Goal: Transaction & Acquisition: Purchase product/service

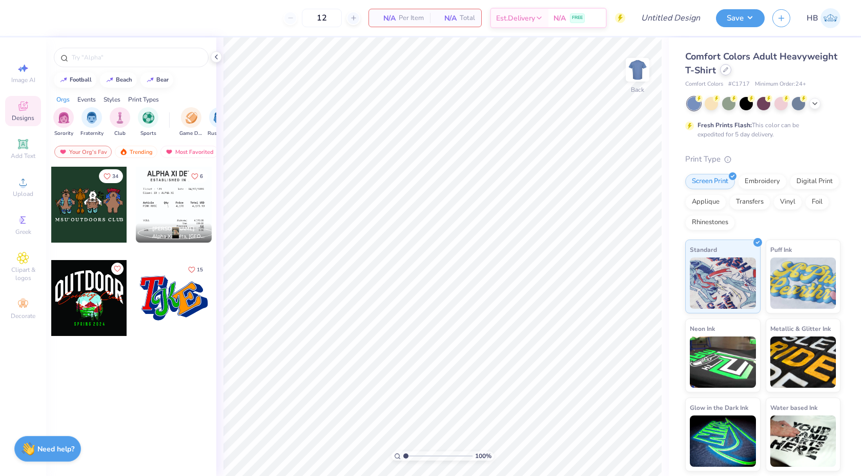
click at [721, 70] on div at bounding box center [725, 69] width 11 height 11
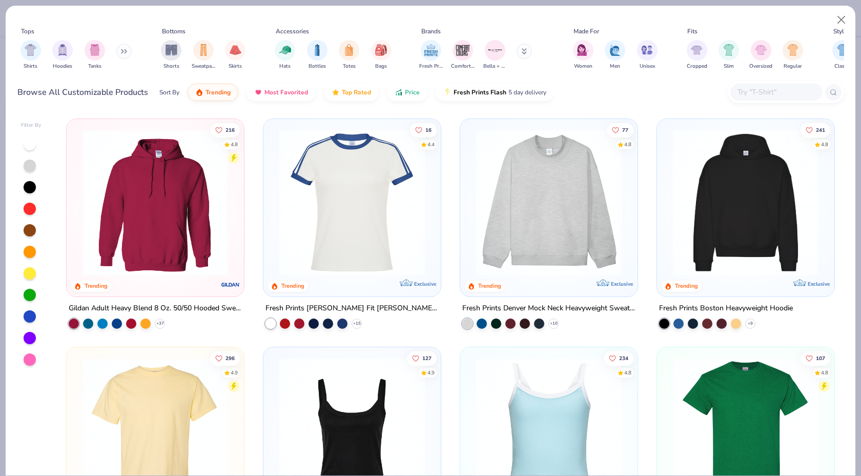
click at [755, 93] on input "text" at bounding box center [775, 92] width 79 height 12
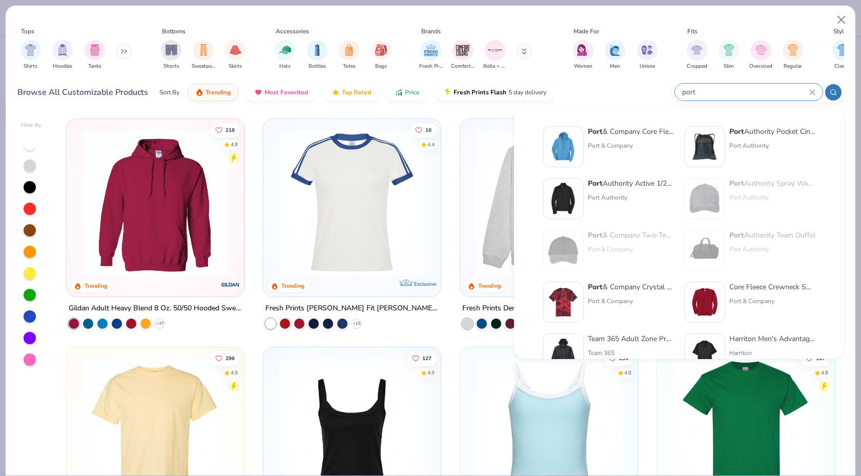
type input "port"
click at [746, 281] on div "Core Fleece Crewneck Sweatshirt" at bounding box center [772, 286] width 86 height 11
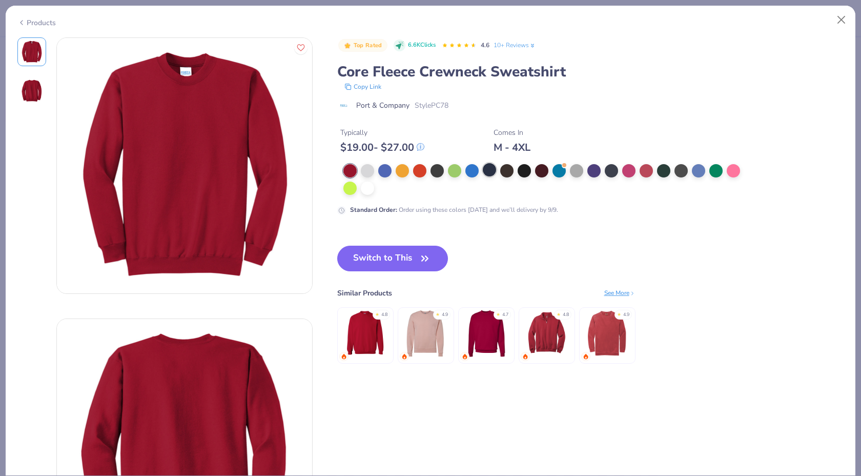
click at [484, 170] on div at bounding box center [489, 169] width 13 height 13
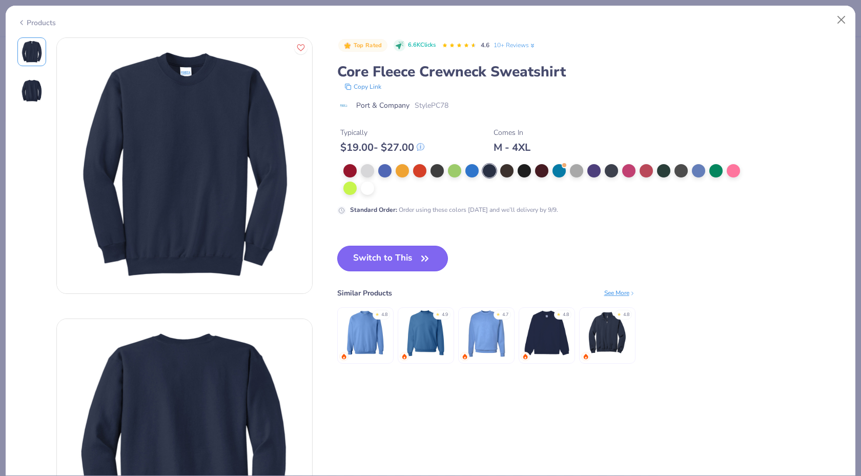
click at [405, 256] on button "Switch to This" at bounding box center [392, 258] width 111 height 26
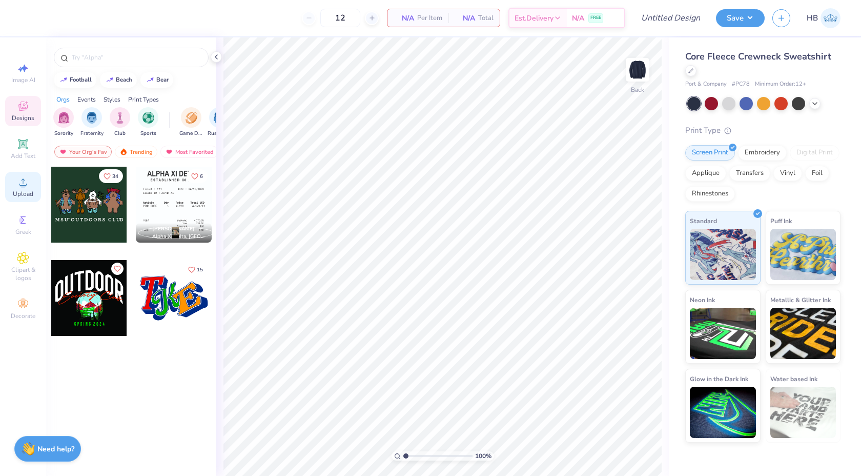
click at [25, 191] on span "Upload" at bounding box center [23, 194] width 21 height 8
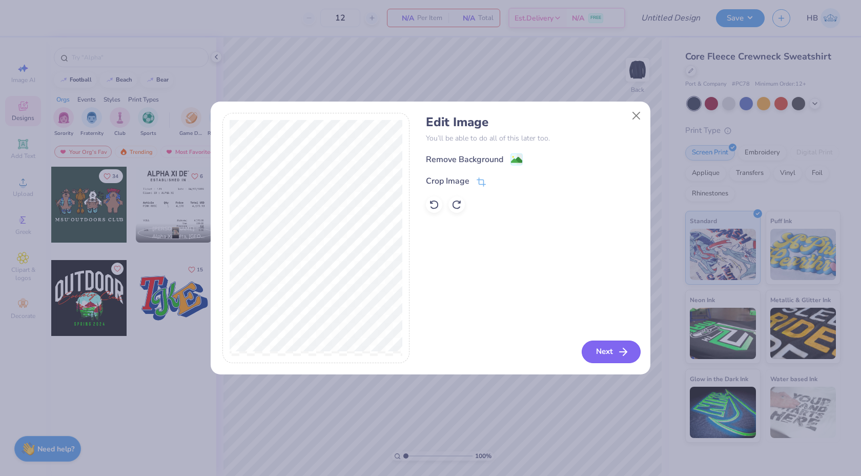
click at [607, 354] on button "Next" at bounding box center [611, 351] width 59 height 23
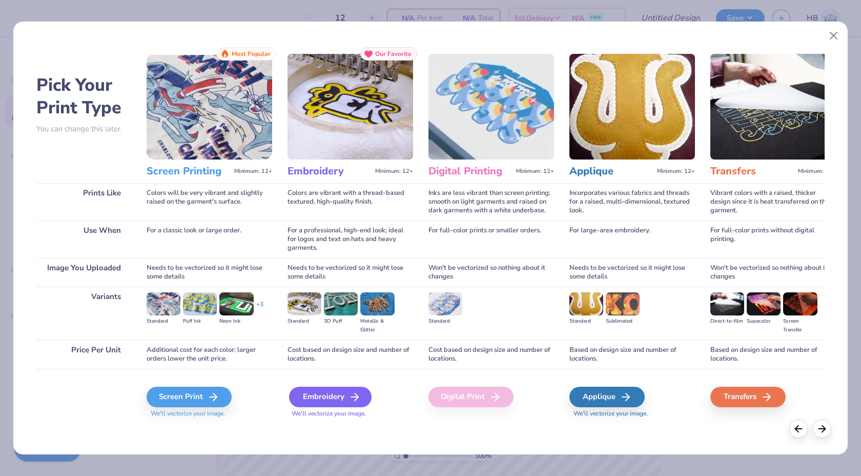
click at [318, 395] on div "Embroidery" at bounding box center [330, 396] width 83 height 21
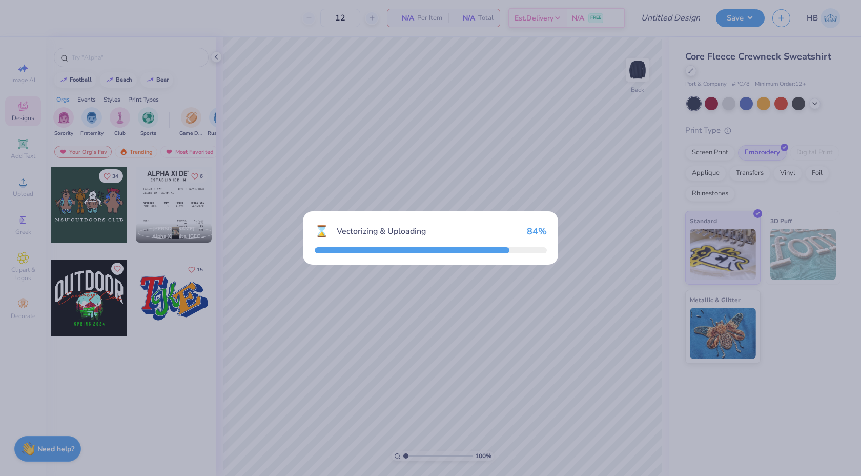
click at [215, 57] on div "⌛ Vectorizing & Uploading 84 %" at bounding box center [430, 238] width 861 height 476
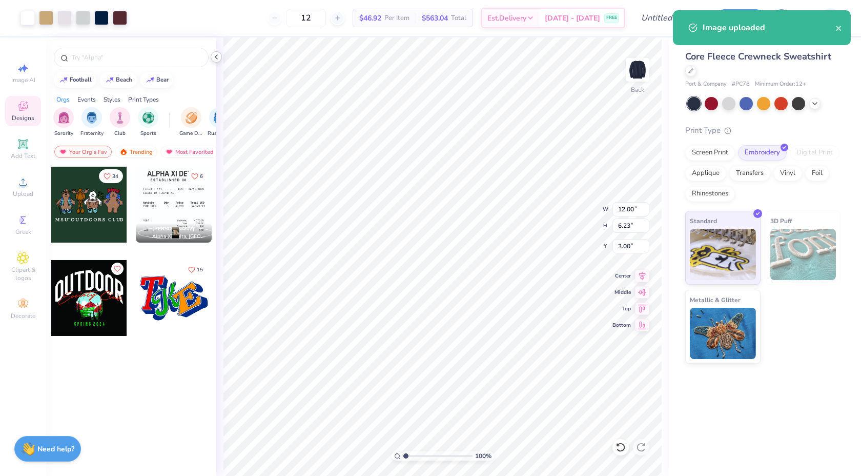
type input "3.00"
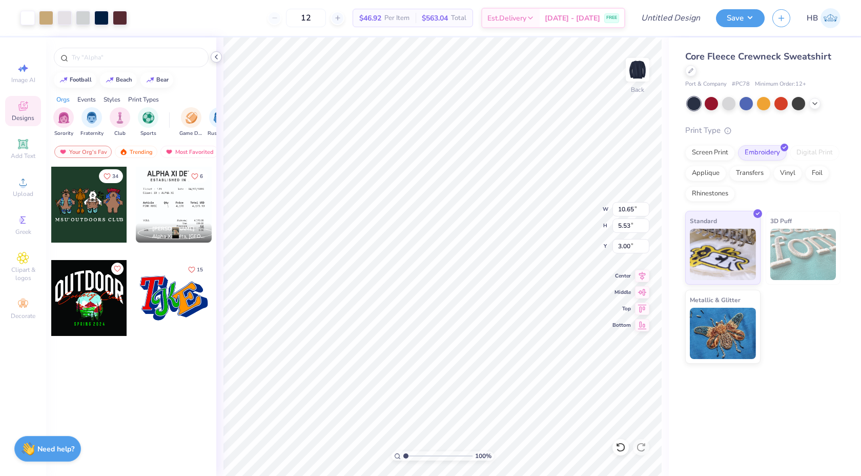
type input "10.65"
type input "5.53"
type input "8.22"
type input "4.27"
click at [217, 58] on icon at bounding box center [216, 57] width 8 height 8
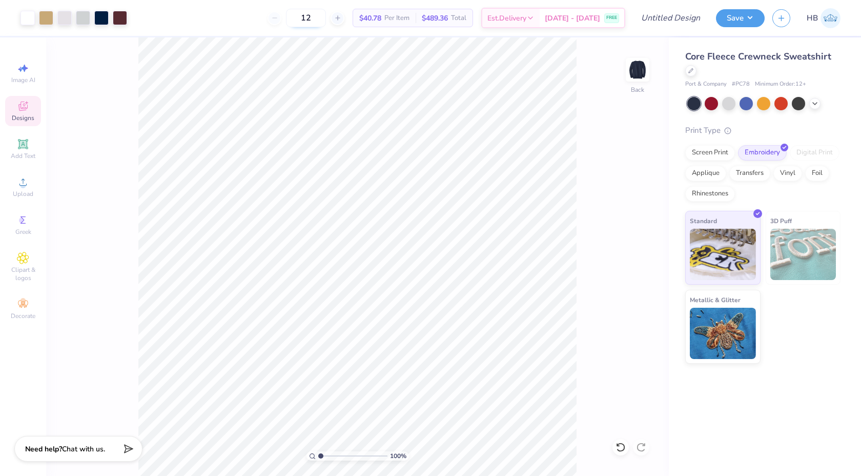
click at [325, 16] on input "12" at bounding box center [306, 18] width 40 height 18
type input "75"
click at [66, 22] on div at bounding box center [64, 17] width 14 height 14
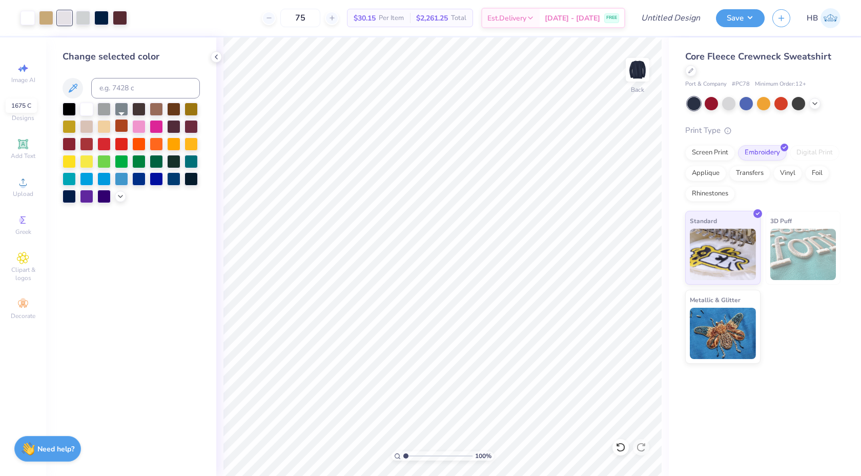
click at [120, 124] on div at bounding box center [121, 125] width 13 height 13
click at [620, 449] on icon at bounding box center [621, 447] width 10 height 10
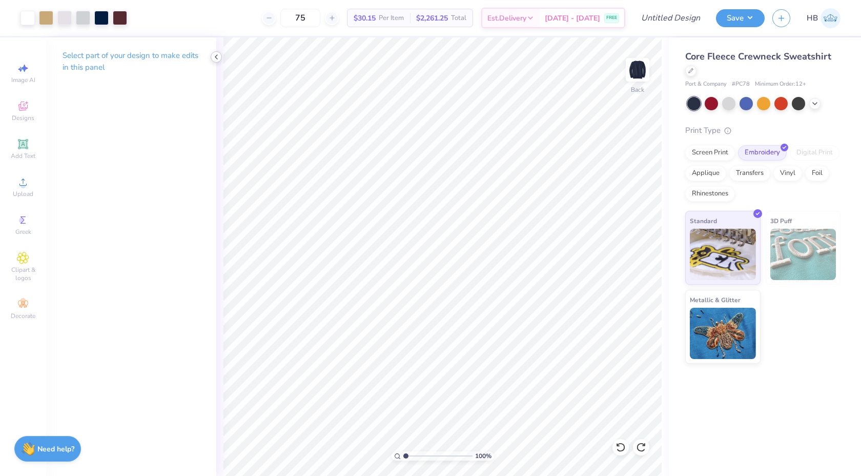
click at [218, 56] on icon at bounding box center [216, 57] width 8 height 8
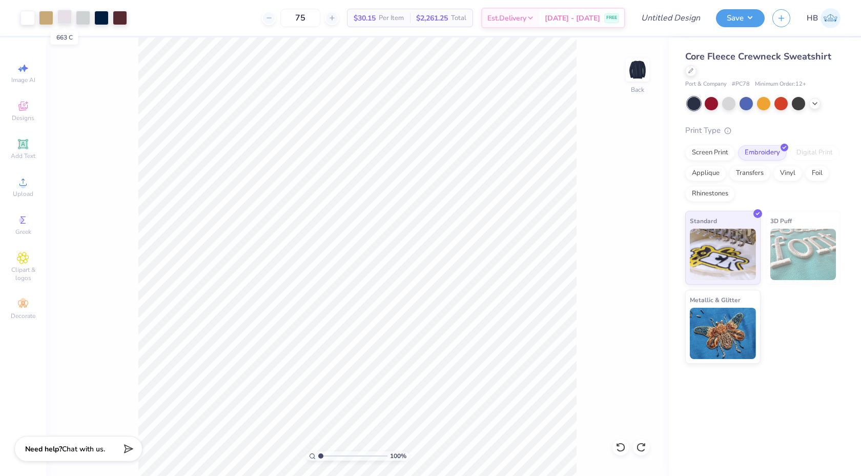
click at [70, 19] on div at bounding box center [64, 17] width 14 height 14
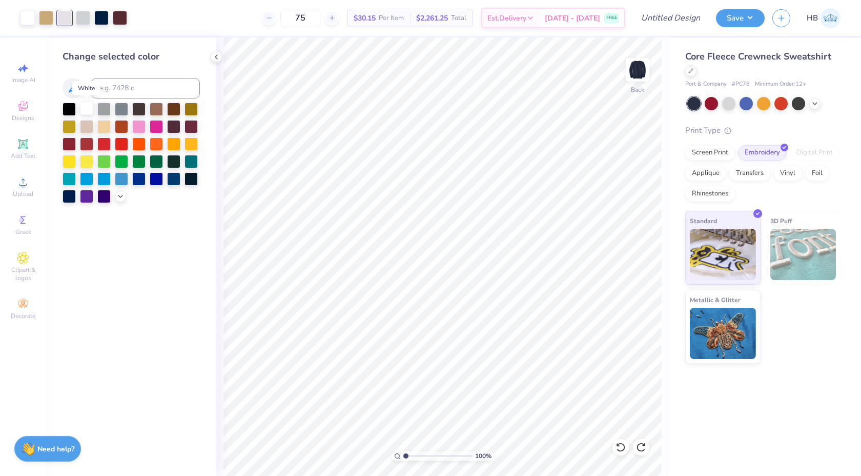
click at [86, 103] on div at bounding box center [86, 107] width 13 height 13
click at [215, 54] on icon at bounding box center [216, 57] width 8 height 8
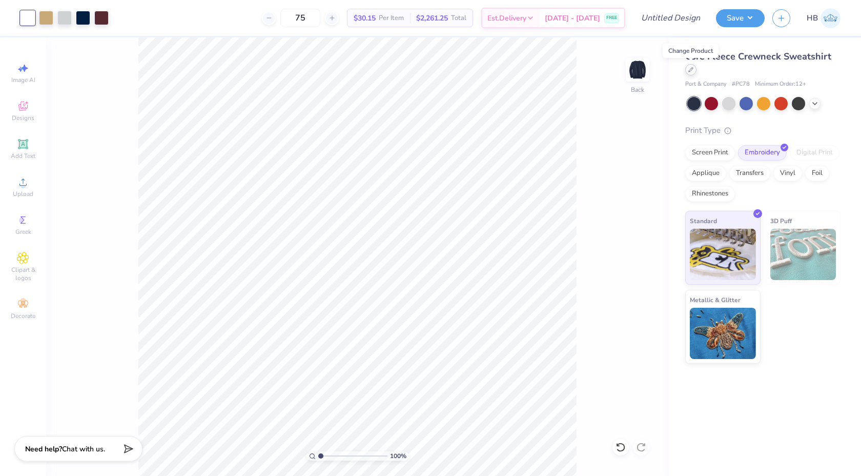
click at [692, 71] on icon at bounding box center [690, 69] width 5 height 5
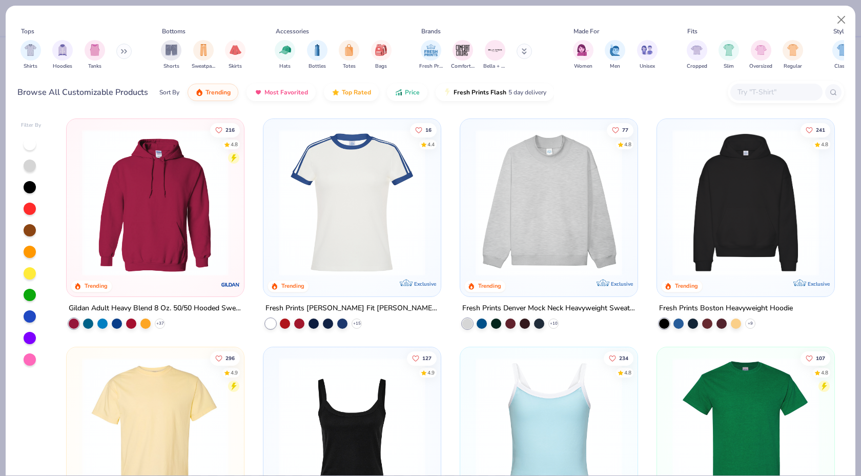
click at [748, 88] on input "text" at bounding box center [775, 92] width 79 height 12
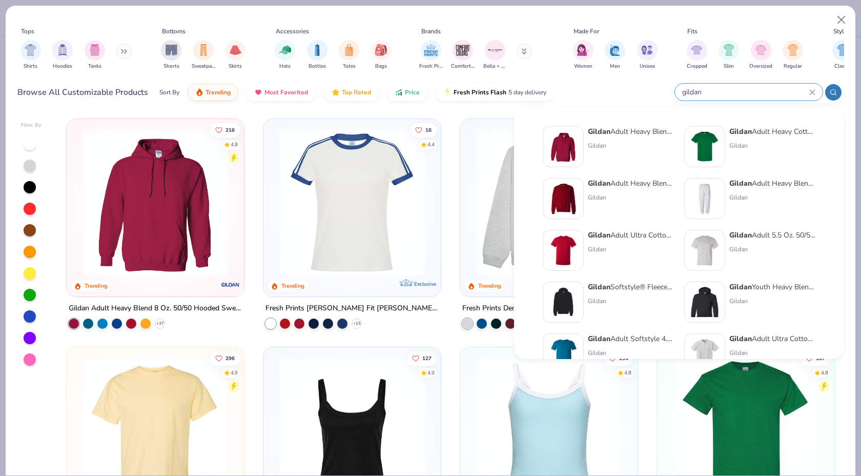
type input "gildan"
click at [600, 182] on strong "Gildan" at bounding box center [599, 183] width 23 height 10
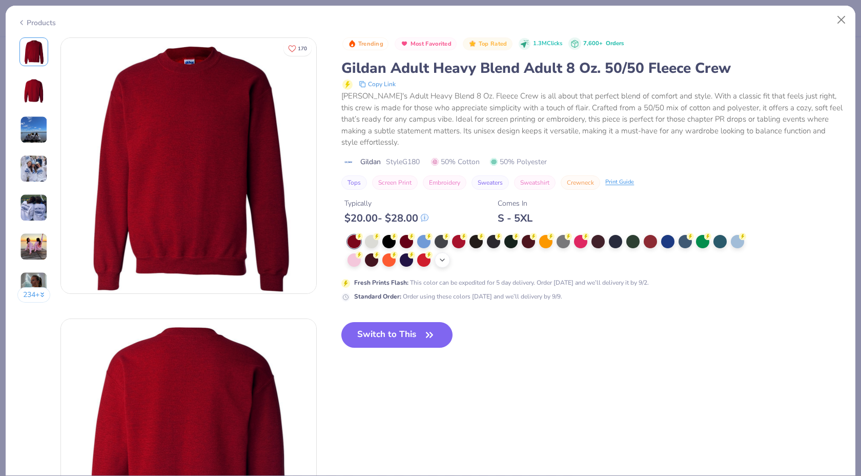
click at [439, 256] on icon at bounding box center [442, 260] width 8 height 8
click at [442, 253] on div at bounding box center [441, 259] width 13 height 13
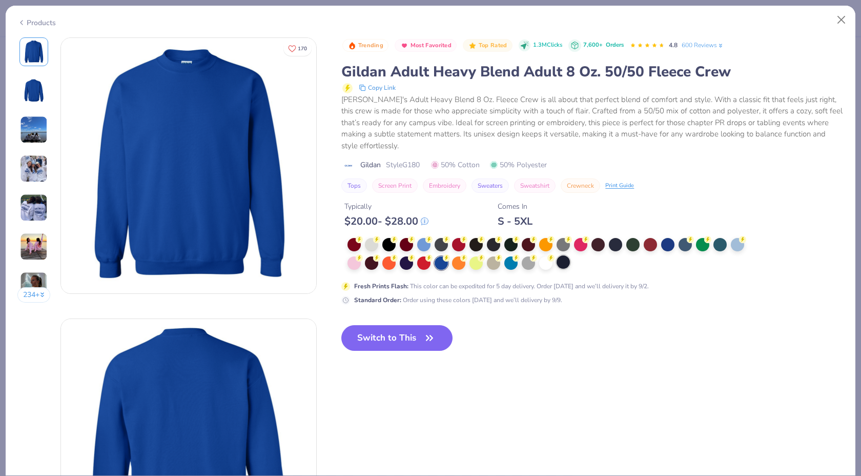
click at [560, 255] on div at bounding box center [563, 261] width 13 height 13
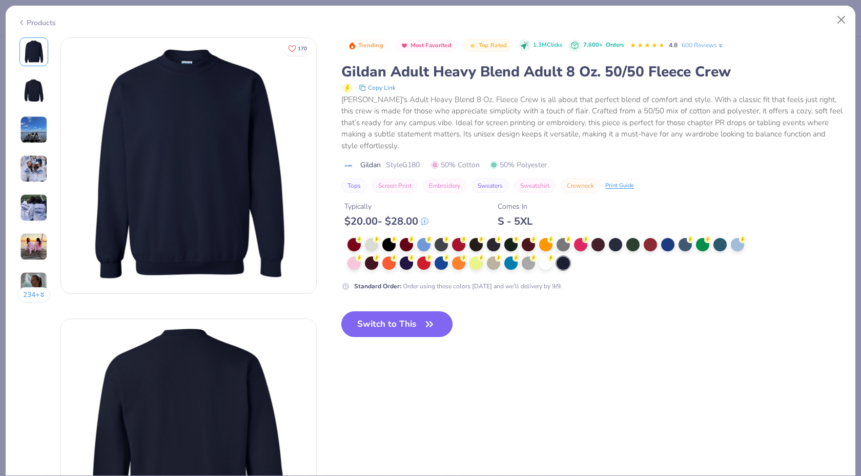
click at [416, 318] on button "Switch to This" at bounding box center [396, 324] width 111 height 26
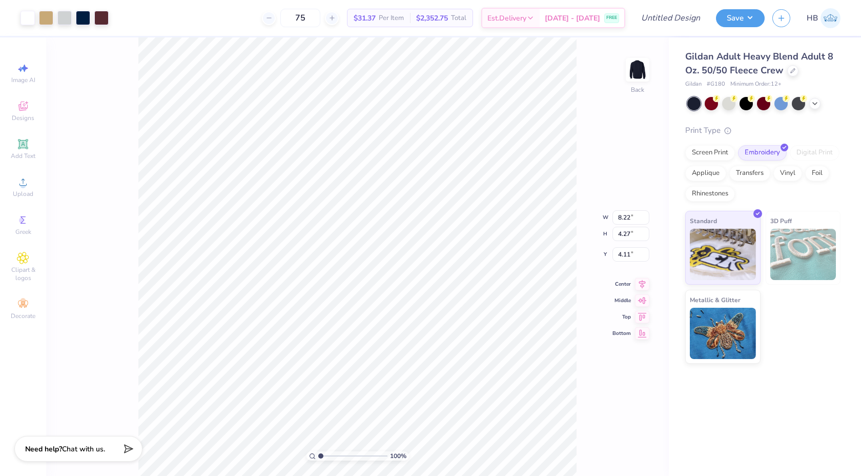
type input "3.00"
